Goal: Task Accomplishment & Management: Manage account settings

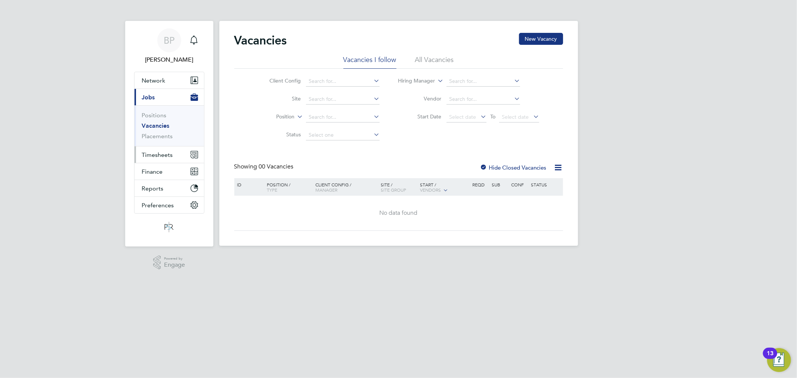
click at [180, 155] on button "Timesheets" at bounding box center [170, 155] width 70 height 16
click at [168, 133] on link "Timesheets" at bounding box center [157, 132] width 31 height 7
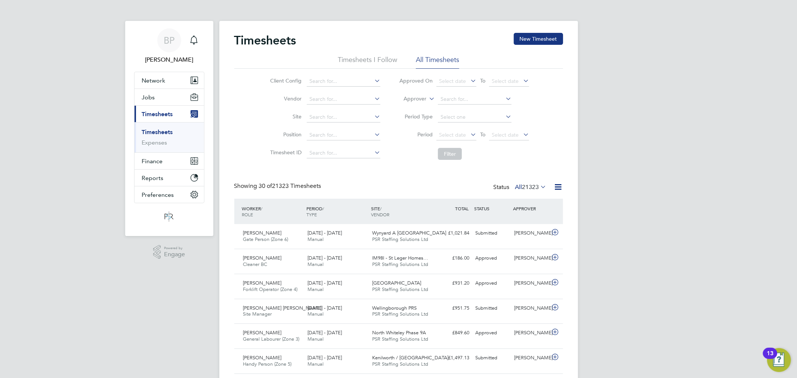
click at [409, 99] on label "Approver" at bounding box center [410, 98] width 34 height 7
click at [412, 107] on li "Worker" at bounding box center [408, 108] width 37 height 10
click at [458, 94] on input at bounding box center [475, 99] width 74 height 10
type input "[PERSON_NAME]"
click at [166, 101] on button "Jobs" at bounding box center [170, 97] width 70 height 16
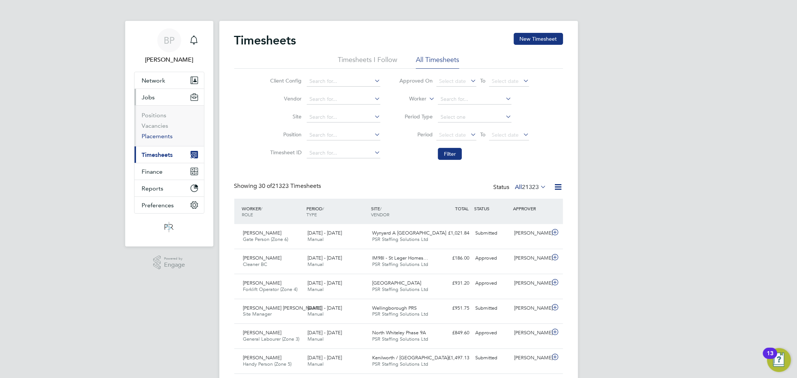
click at [167, 135] on link "Placements" at bounding box center [157, 136] width 31 height 7
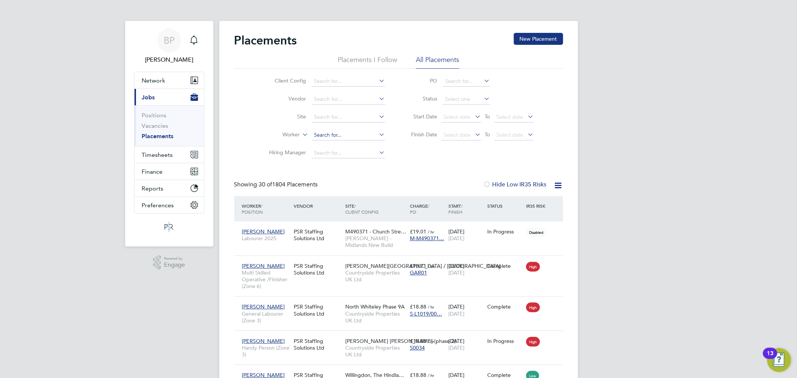
click at [326, 135] on input at bounding box center [349, 135] width 74 height 10
type input "[PERSON_NAME]"
